Goal: Transaction & Acquisition: Purchase product/service

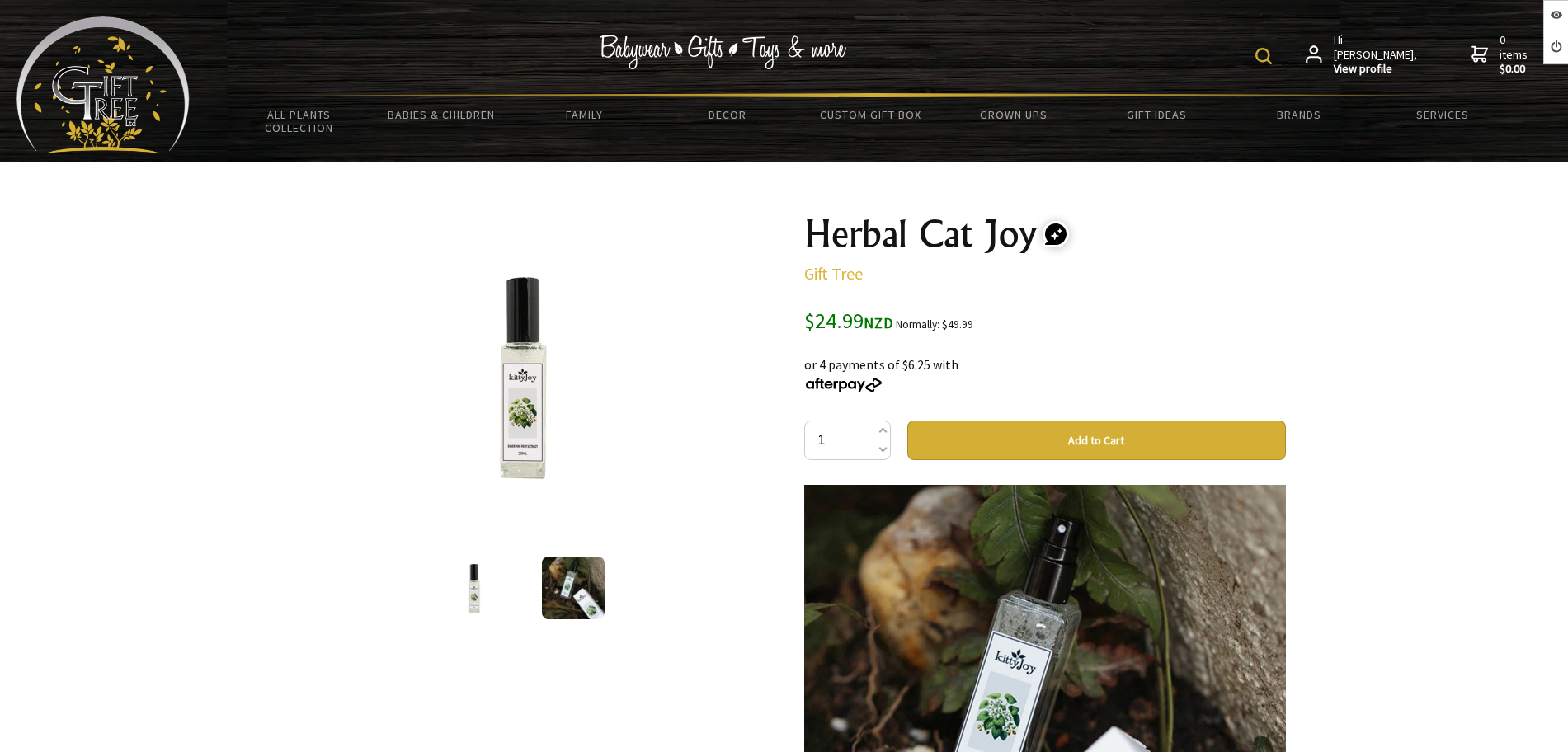
click at [533, 378] on img at bounding box center [523, 375] width 257 height 257
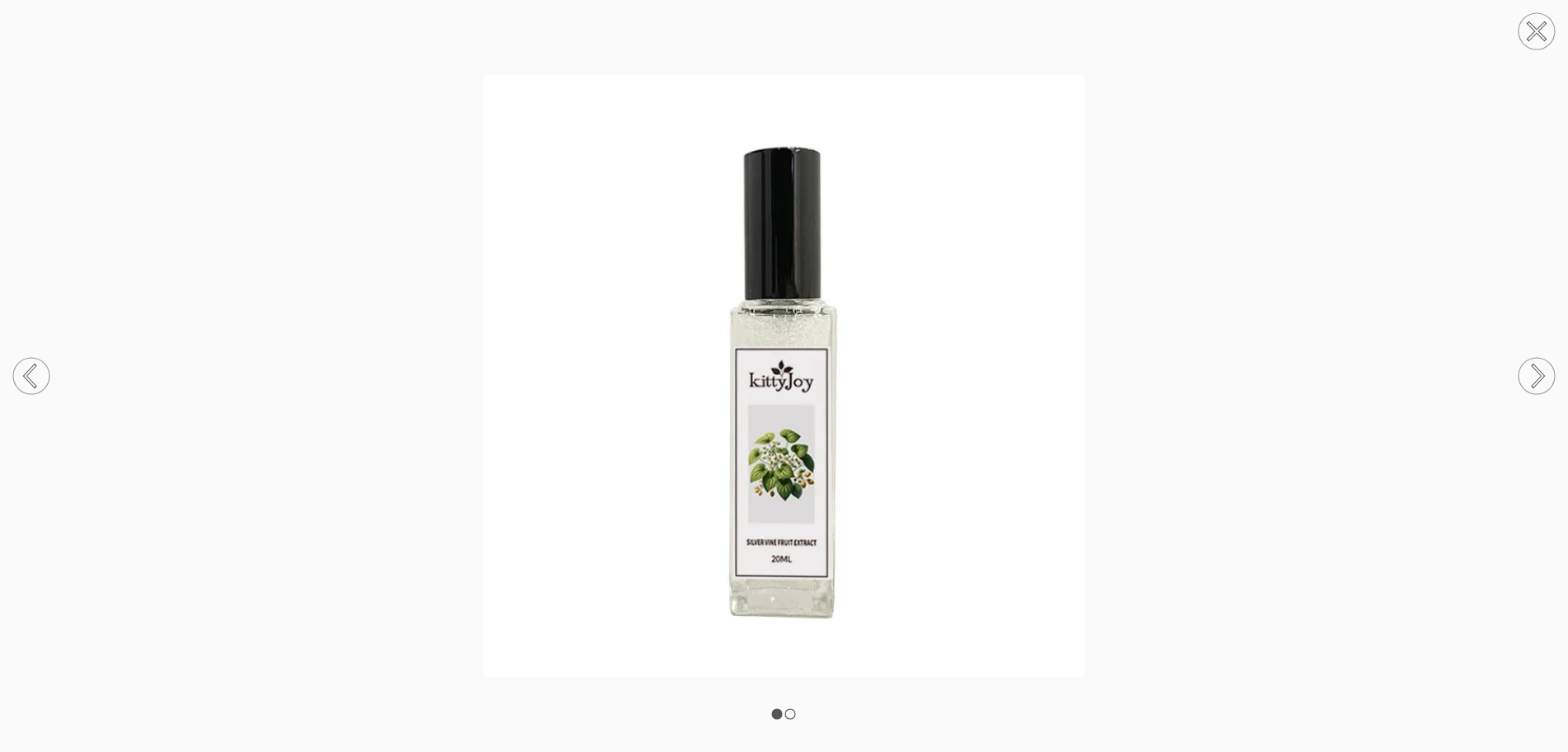
click at [1246, 311] on img at bounding box center [784, 376] width 1568 height 602
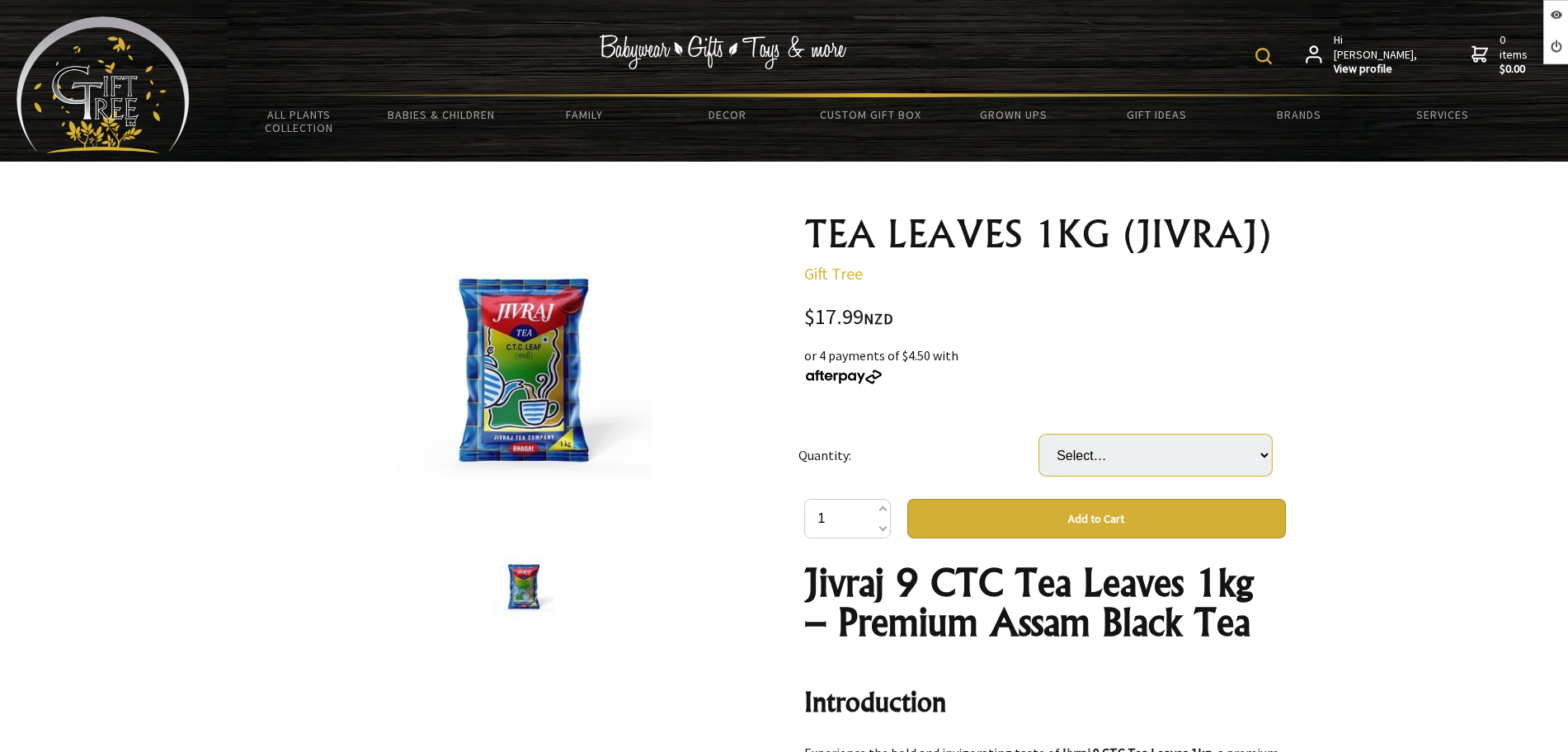
click at [1174, 462] on select "Select… EA CTN(12xEA) (+ $197.89)" at bounding box center [1155, 456] width 232 height 42
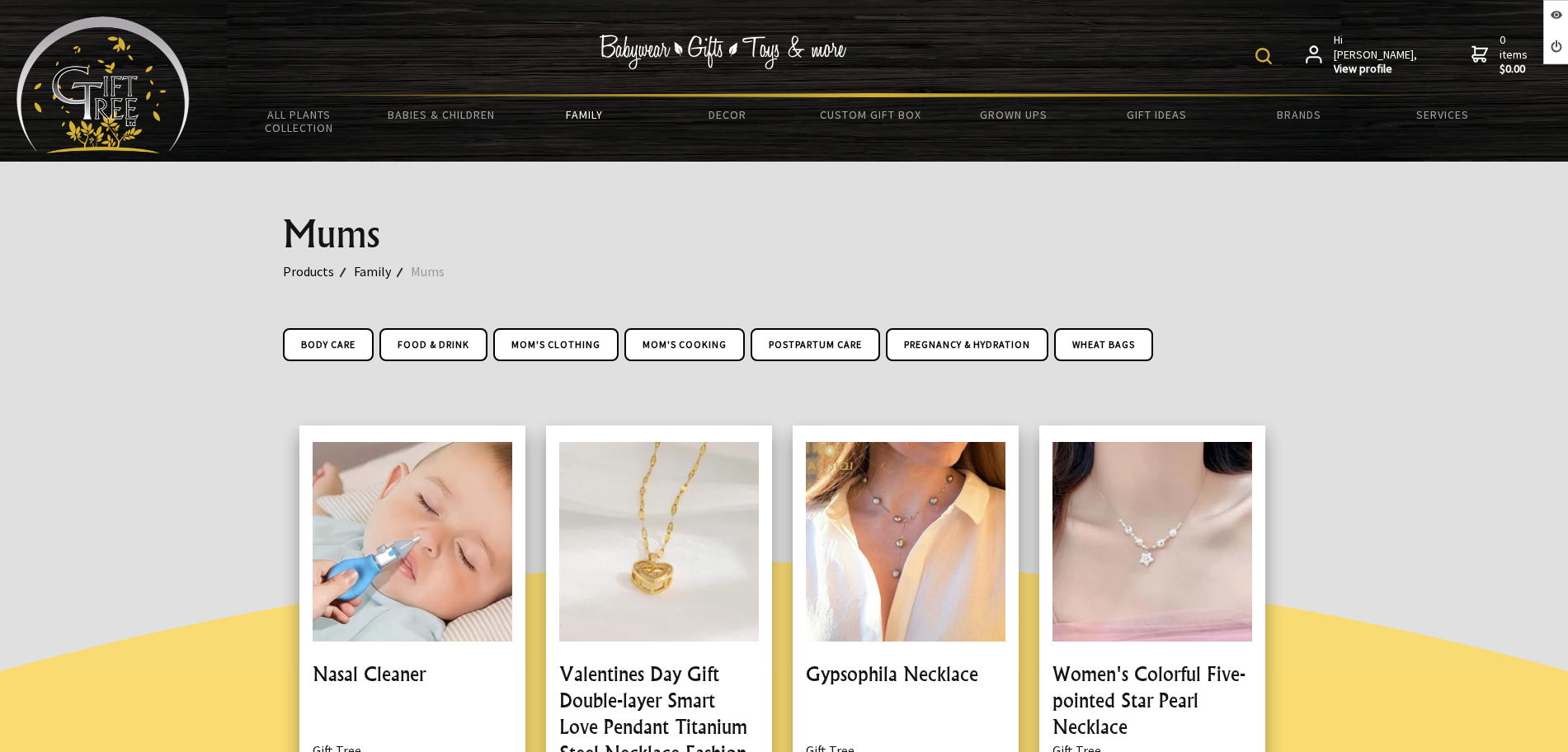
scroll to position [928, 0]
